Goal: Navigation & Orientation: Understand site structure

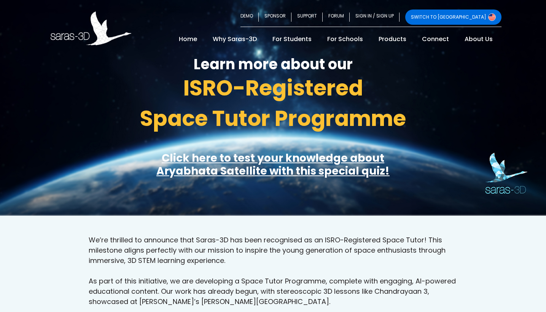
scroll to position [34, 0]
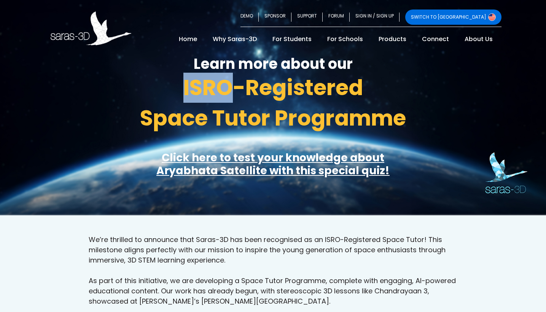
drag, startPoint x: 184, startPoint y: 91, endPoint x: 228, endPoint y: 92, distance: 44.5
click at [228, 92] on span "ISRO-Registered" at bounding box center [273, 88] width 180 height 30
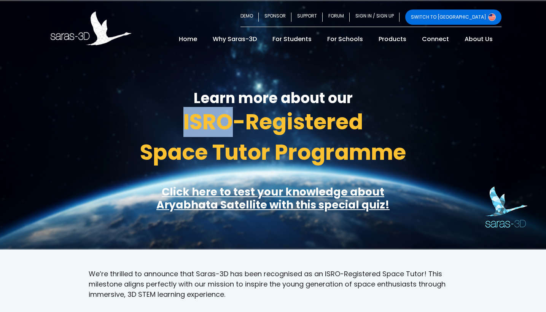
scroll to position [0, 0]
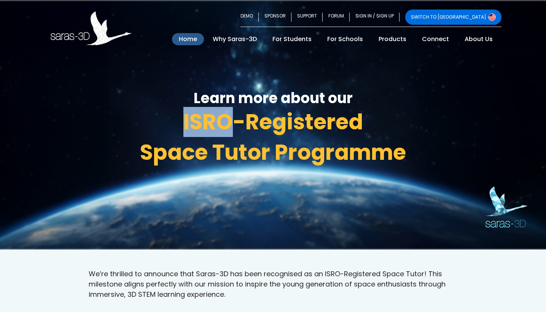
click at [196, 39] on link "Home (current)" at bounding box center [188, 39] width 32 height 12
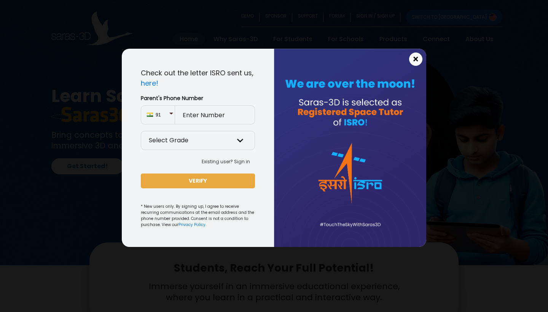
click at [418, 59] on span "×" at bounding box center [416, 59] width 6 height 10
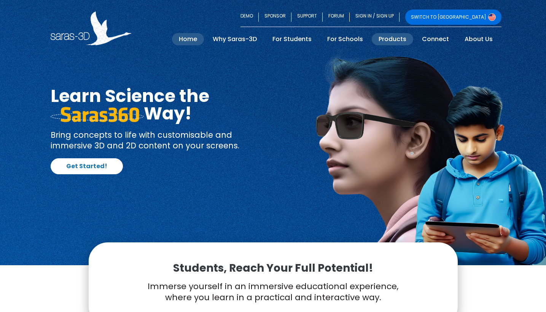
click at [397, 38] on link "Products" at bounding box center [392, 39] width 41 height 12
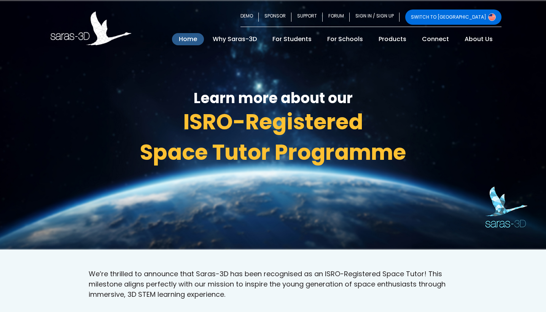
click at [194, 41] on link "Home (current)" at bounding box center [188, 39] width 32 height 12
click at [264, 97] on h3 "Learn more about our" at bounding box center [273, 98] width 445 height 14
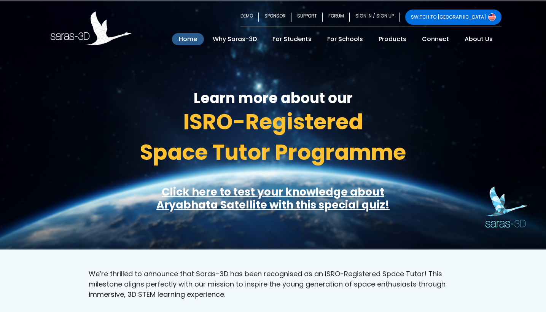
click at [194, 39] on link "Home (current)" at bounding box center [188, 39] width 32 height 12
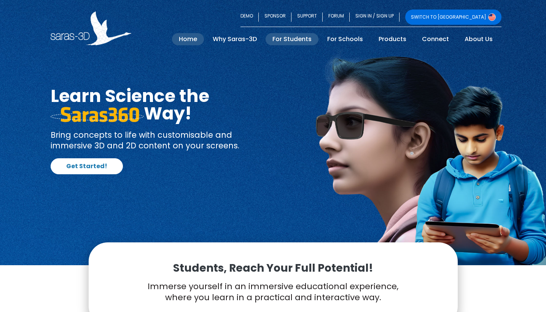
click at [301, 37] on link "For Students" at bounding box center [292, 39] width 53 height 12
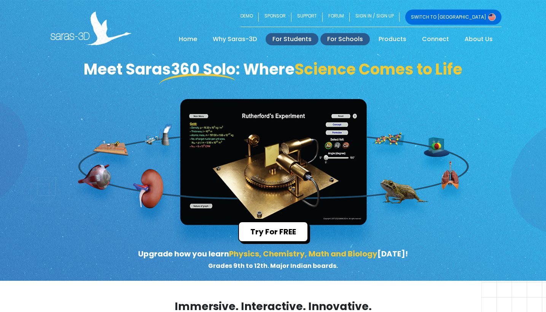
click at [354, 40] on link "For Schools" at bounding box center [344, 39] width 49 height 12
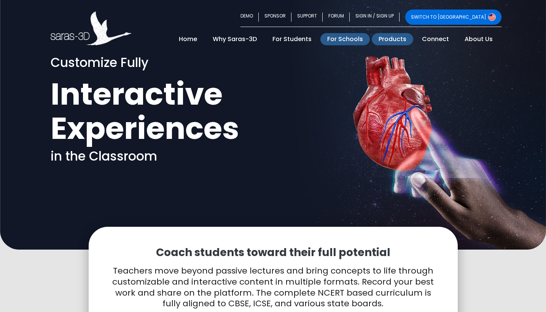
click at [397, 37] on link "Products" at bounding box center [392, 39] width 41 height 12
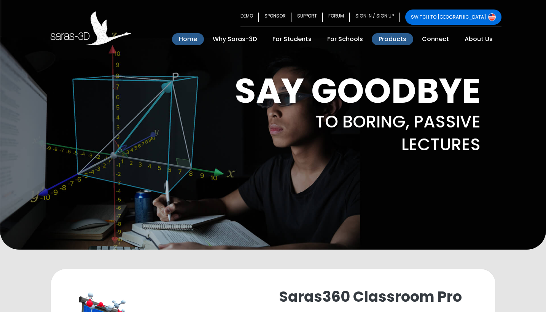
click at [195, 39] on link "Home (current)" at bounding box center [188, 39] width 32 height 12
